Goal: Find contact information: Find contact information

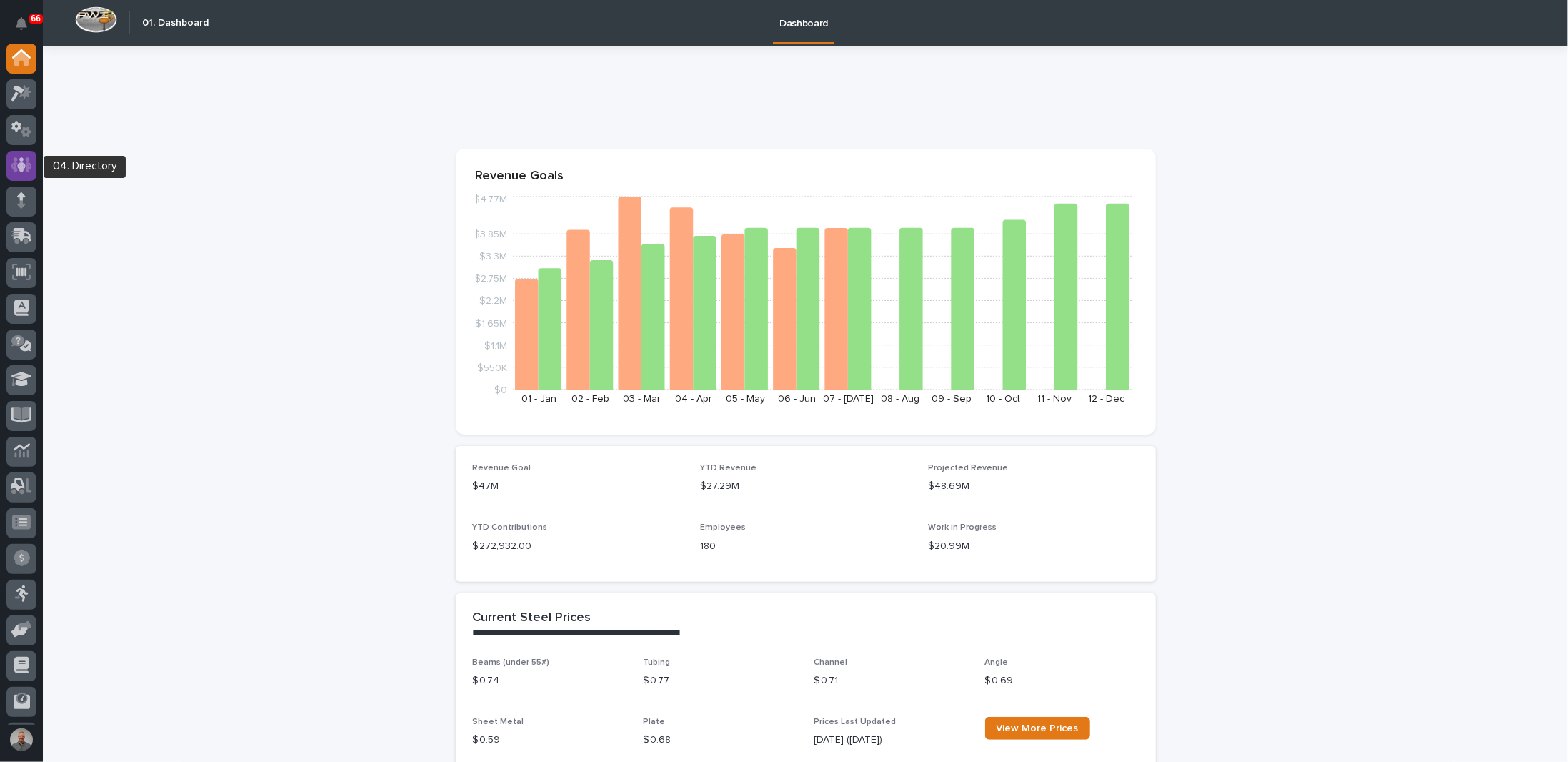
click at [23, 159] on icon at bounding box center [20, 164] width 8 height 14
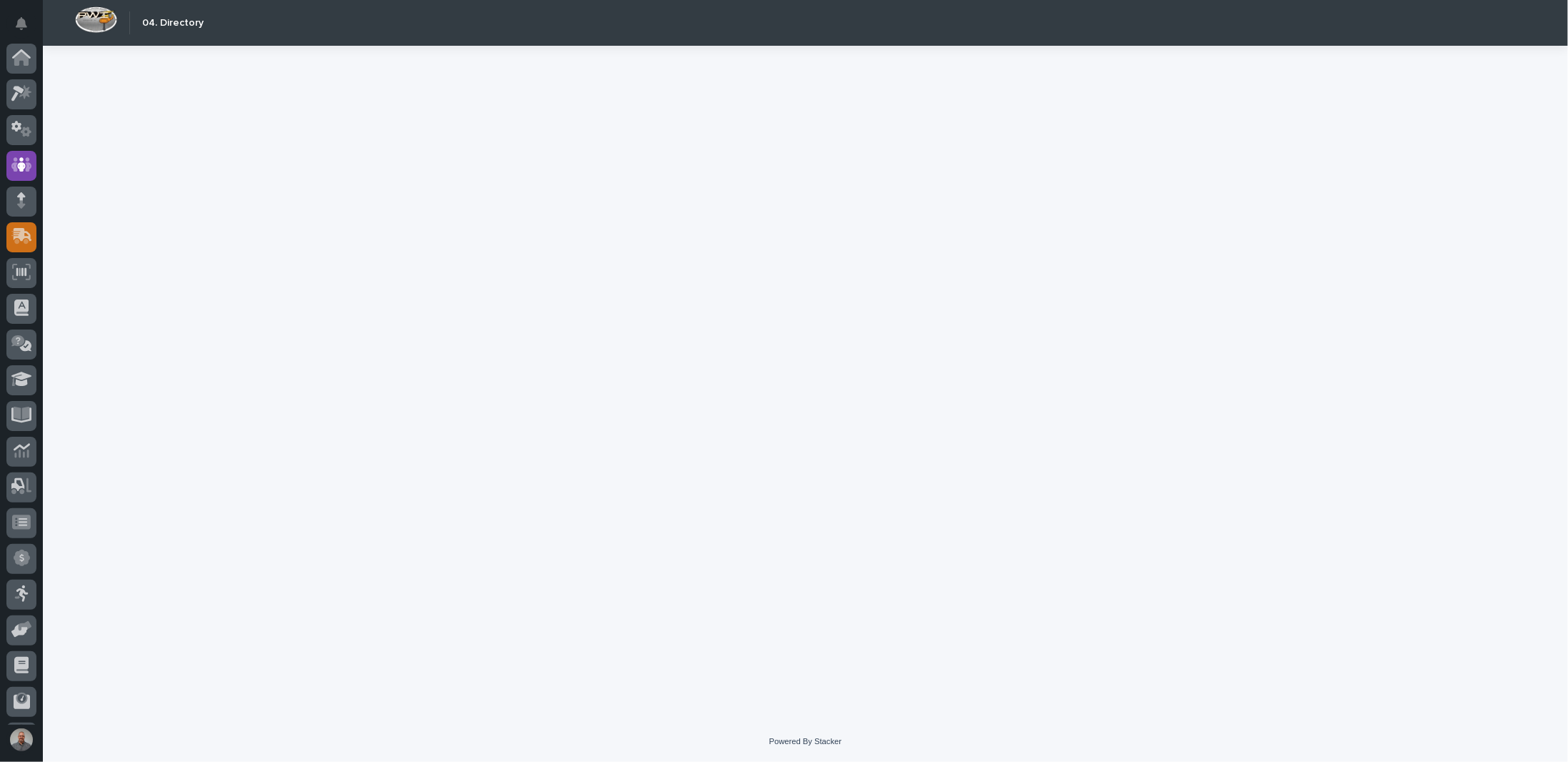
scroll to position [69, 0]
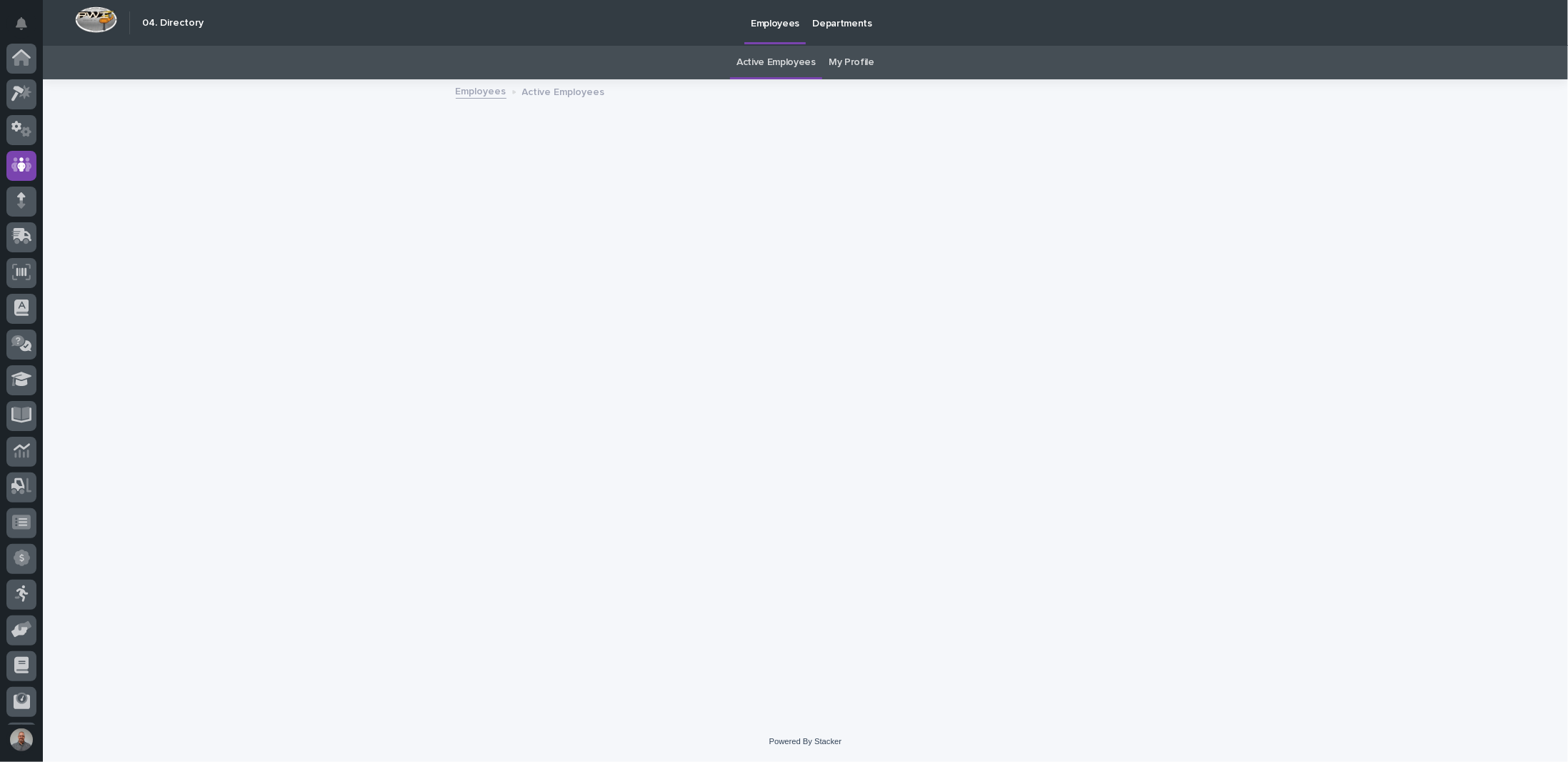
scroll to position [69, 0]
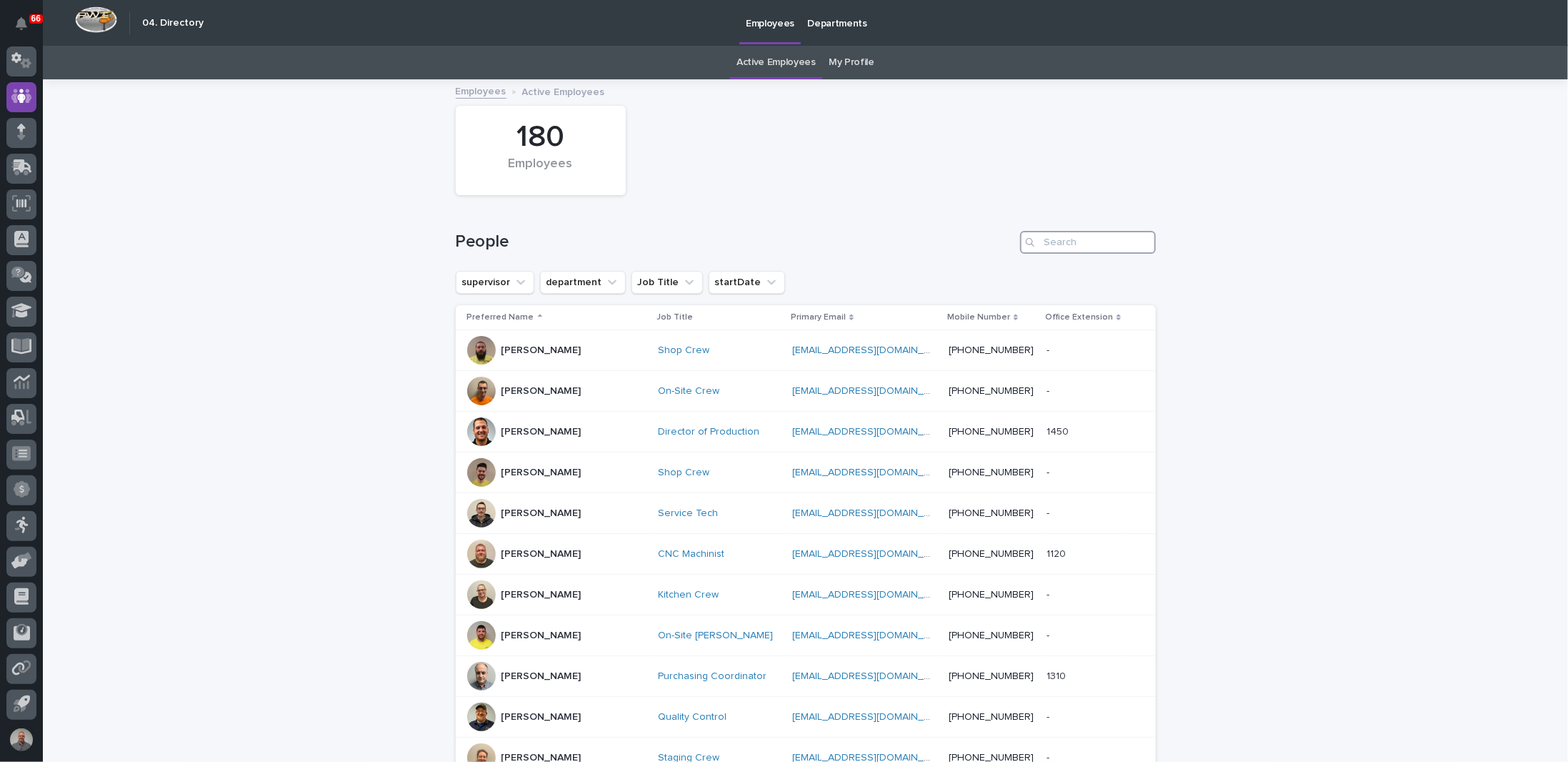
click at [1089, 240] on input "Search" at bounding box center [1088, 242] width 136 height 23
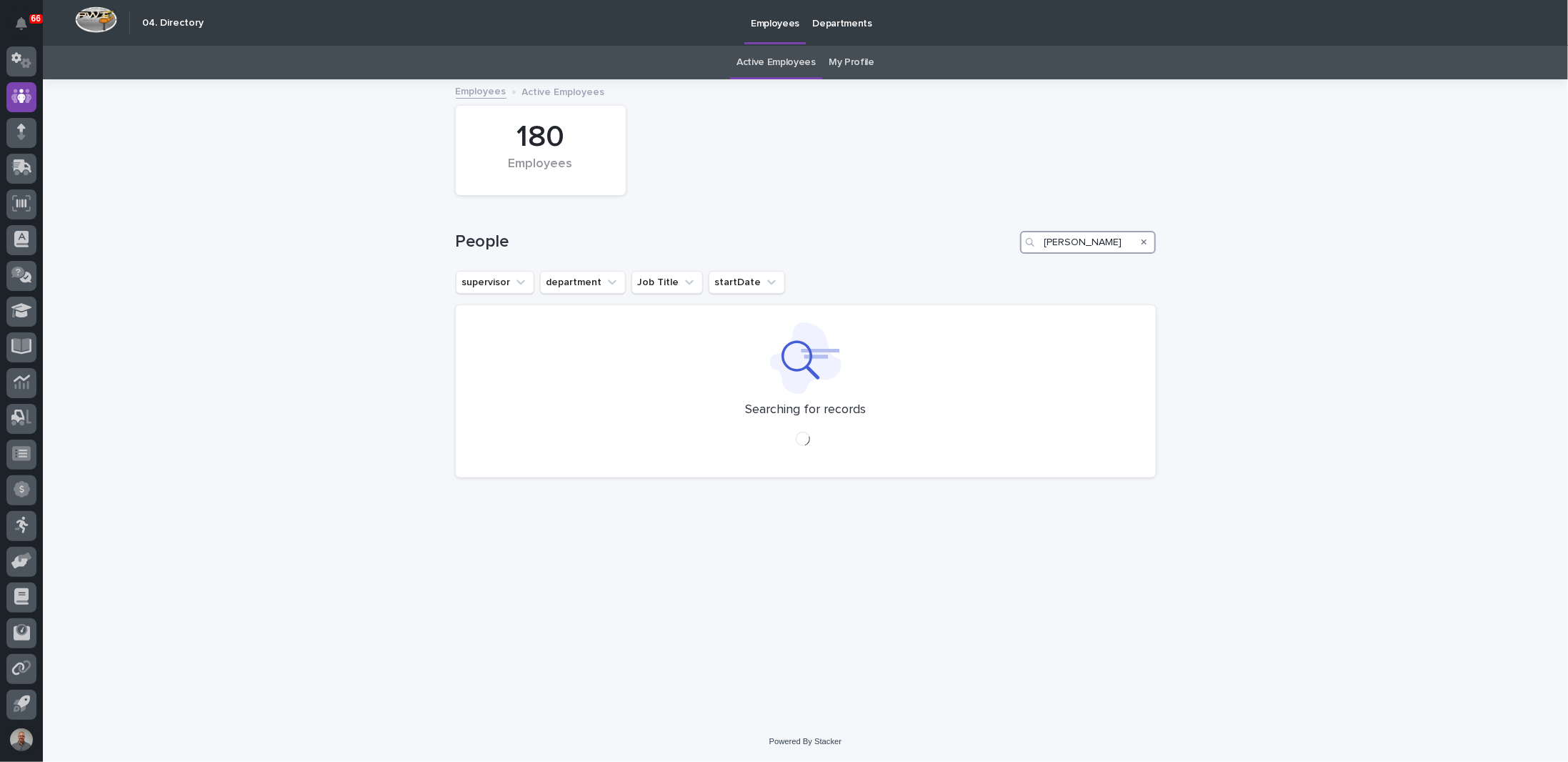
type input "[PERSON_NAME]"
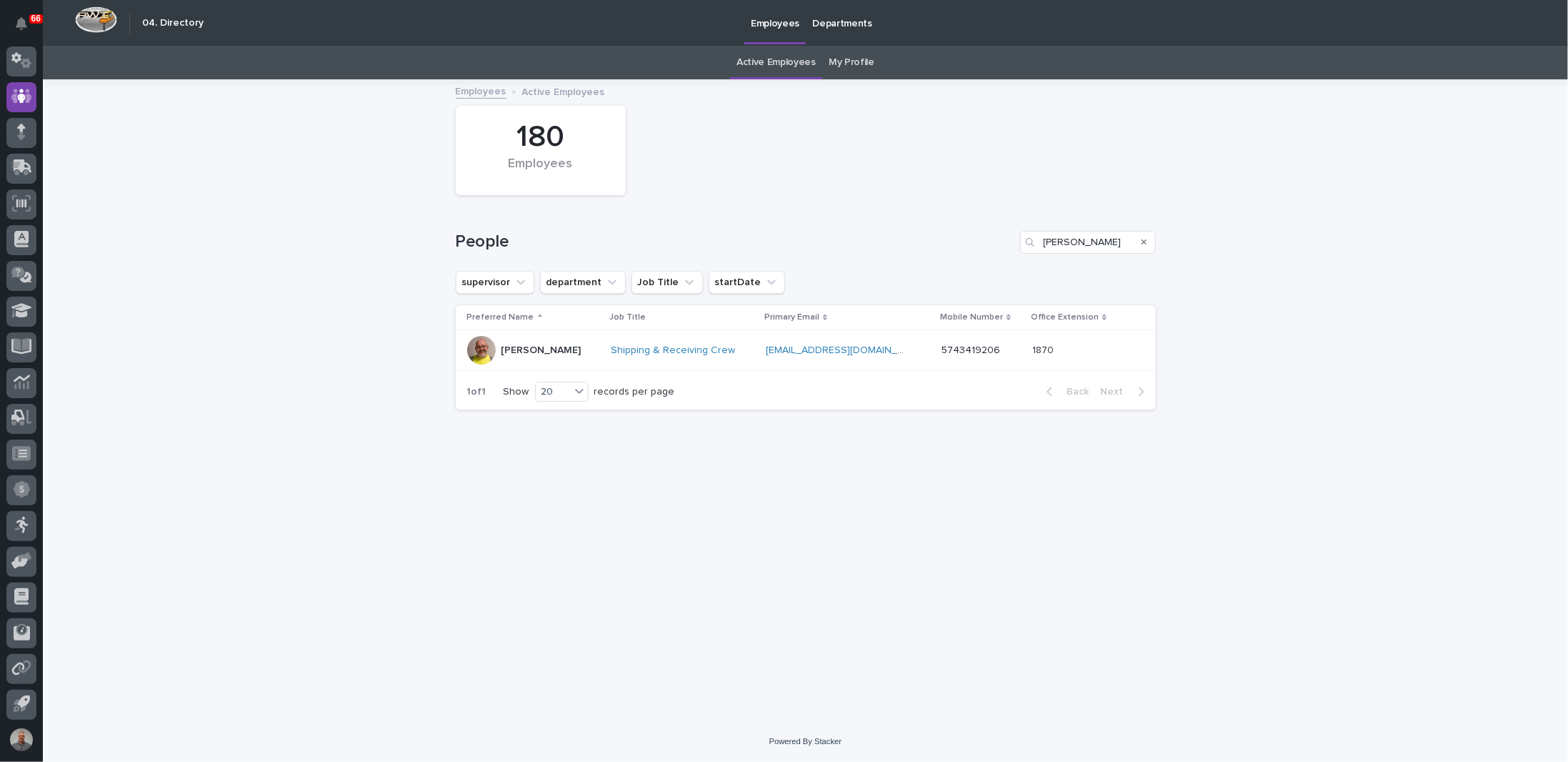
click at [731, 347] on div "Shipping & Receiving Crew" at bounding box center [682, 350] width 143 height 12
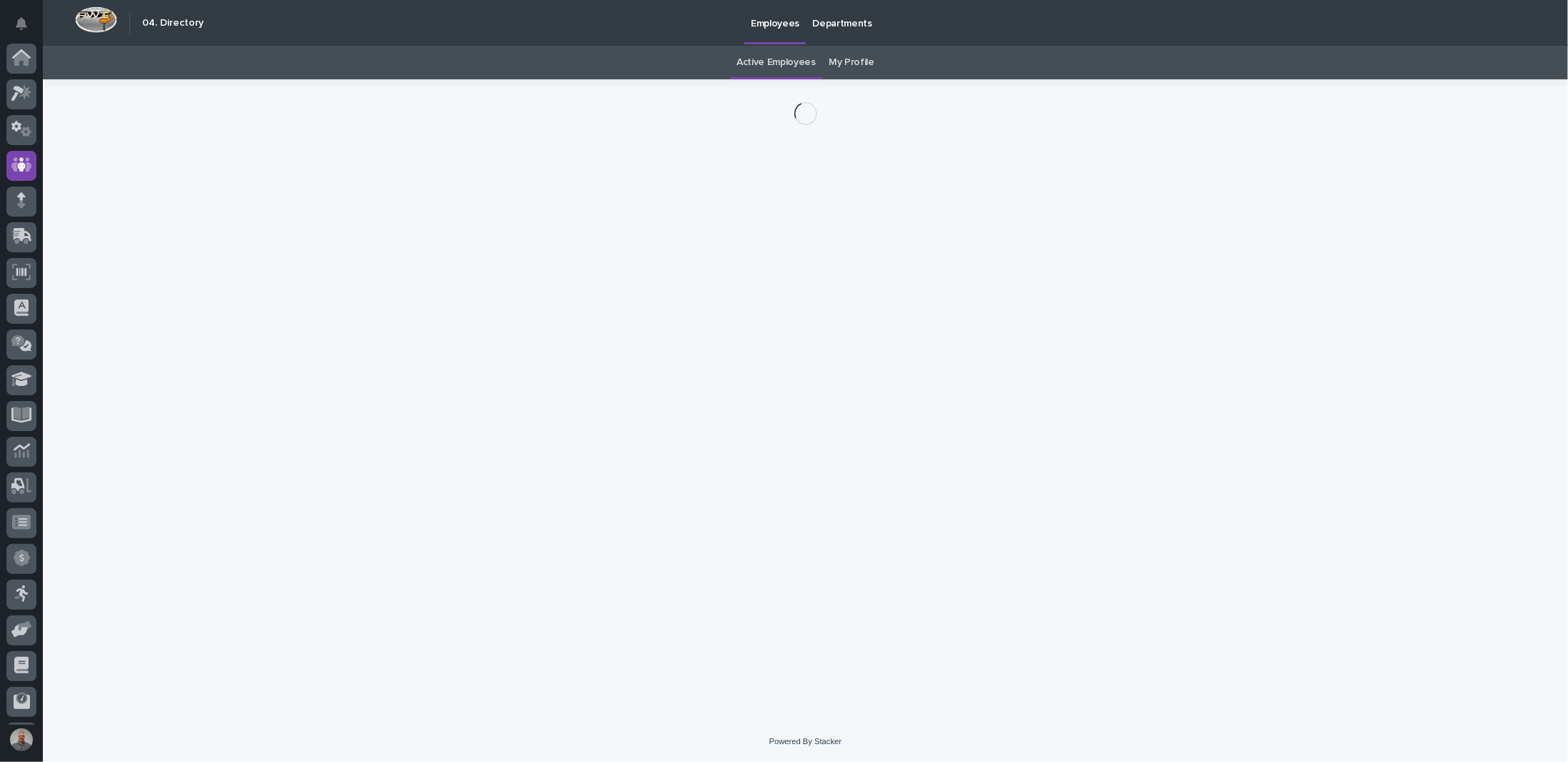
scroll to position [69, 0]
